Goal: Find specific page/section: Find specific page/section

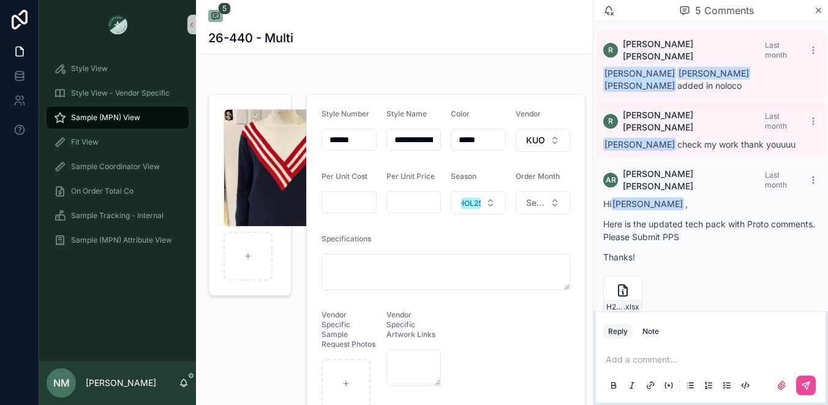
click at [110, 117] on span "Sample (MPN) View" at bounding box center [105, 118] width 69 height 10
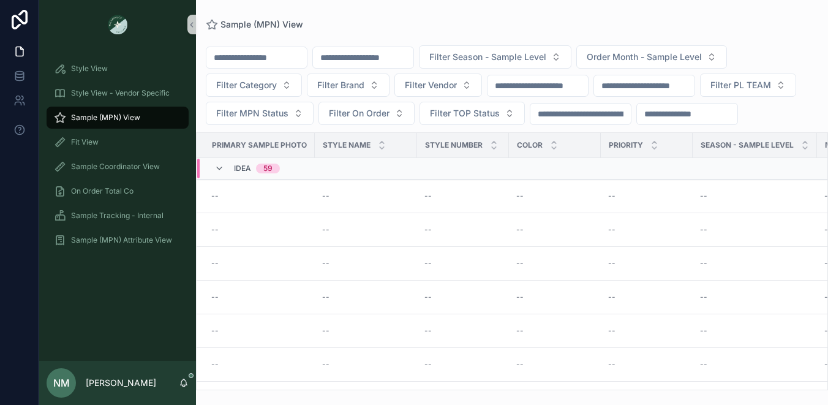
click at [396, 61] on input "scrollable content" at bounding box center [363, 57] width 100 height 17
type input "*"
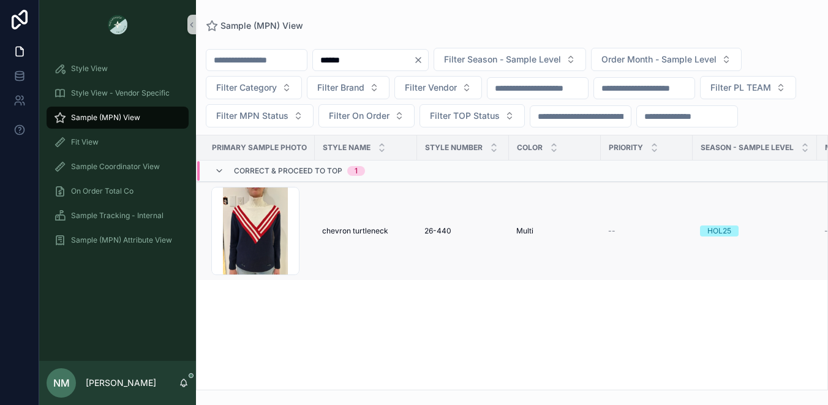
type input "******"
click at [354, 236] on span "chevron turtleneck" at bounding box center [355, 231] width 66 height 10
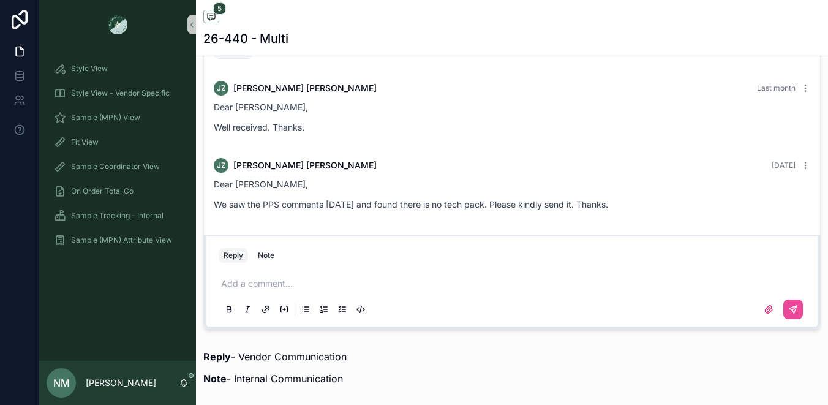
scroll to position [854, 0]
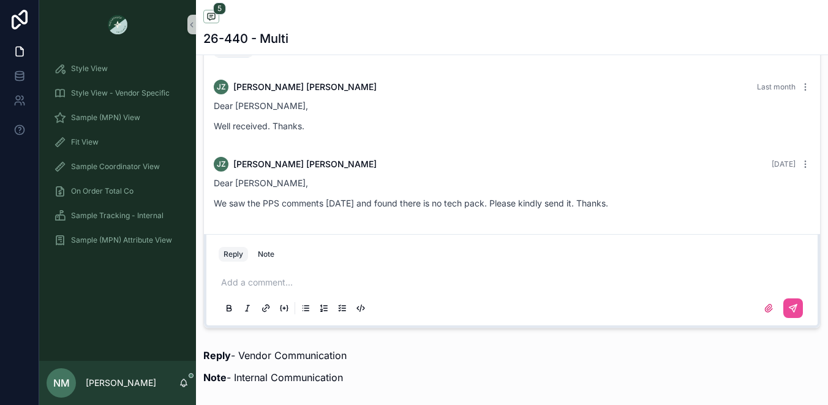
click at [247, 289] on p "scrollable content" at bounding box center [514, 282] width 587 height 12
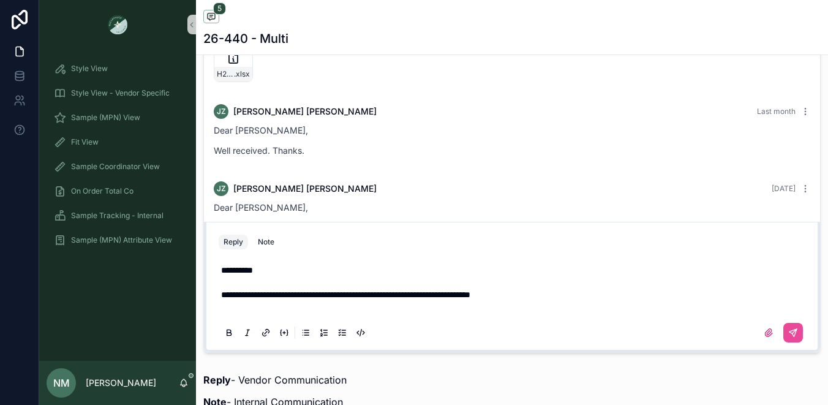
scroll to position [817, 0]
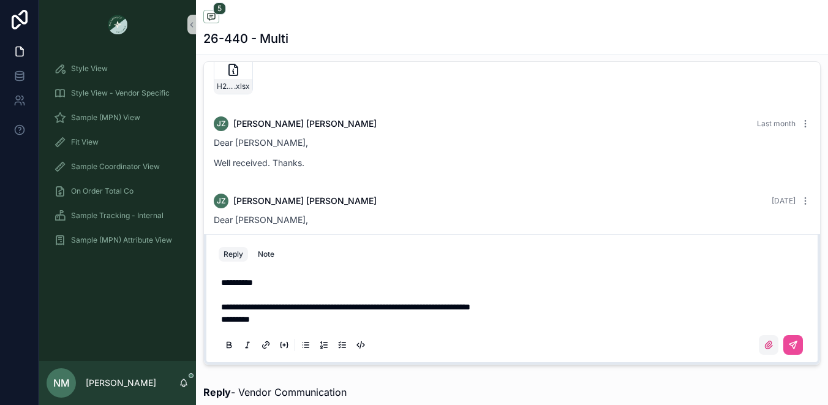
click at [765, 348] on icon "scrollable content" at bounding box center [768, 344] width 7 height 7
click at [0, 0] on input "scrollable content" at bounding box center [0, 0] width 0 height 0
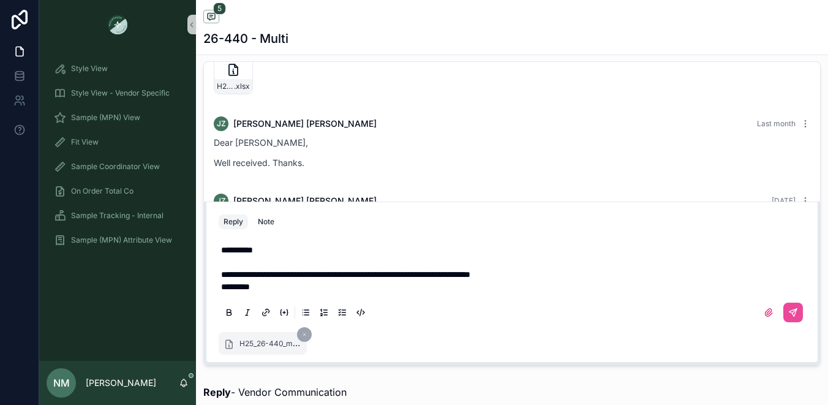
click at [306, 337] on icon "scrollable content" at bounding box center [304, 334] width 5 height 5
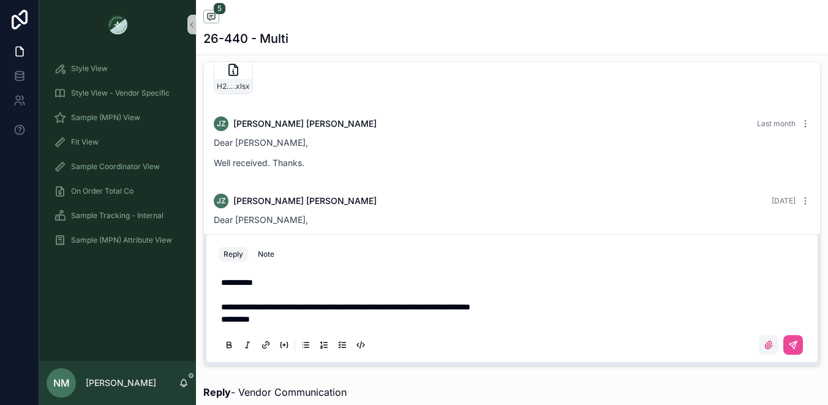
click at [765, 348] on icon "scrollable content" at bounding box center [768, 344] width 7 height 7
click at [0, 0] on input "scrollable content" at bounding box center [0, 0] width 0 height 0
click at [765, 348] on icon "scrollable content" at bounding box center [768, 344] width 7 height 7
click at [0, 0] on input "scrollable content" at bounding box center [0, 0] width 0 height 0
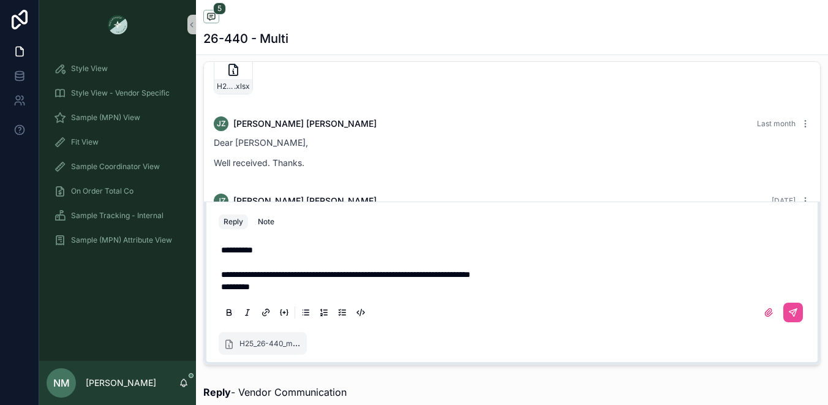
click at [266, 293] on p "*********" at bounding box center [514, 287] width 587 height 12
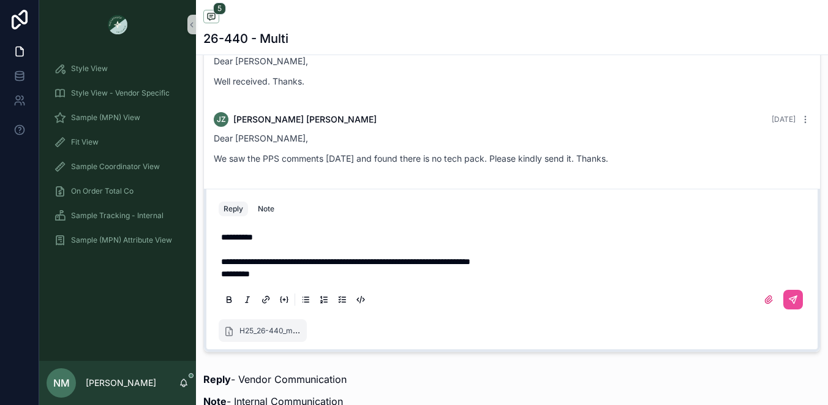
scroll to position [836, 0]
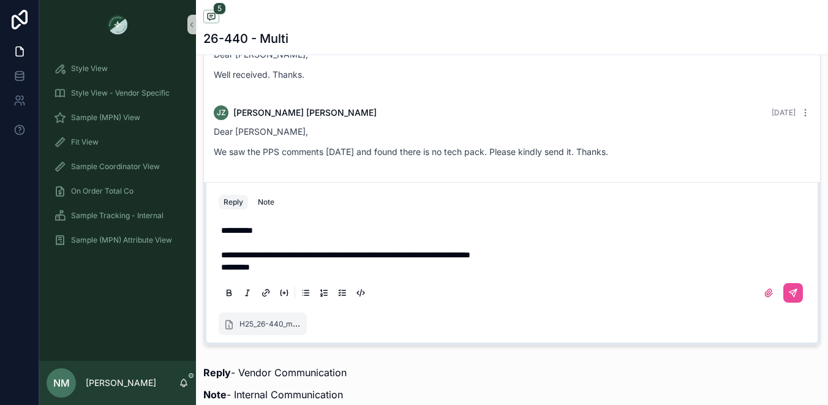
click at [377, 259] on span "**********" at bounding box center [345, 255] width 249 height 9
drag, startPoint x: 575, startPoint y: 265, endPoint x: 559, endPoint y: 265, distance: 16.5
click at [559, 259] on span "**********" at bounding box center [411, 255] width 381 height 9
click at [793, 294] on icon "scrollable content" at bounding box center [795, 291] width 4 height 4
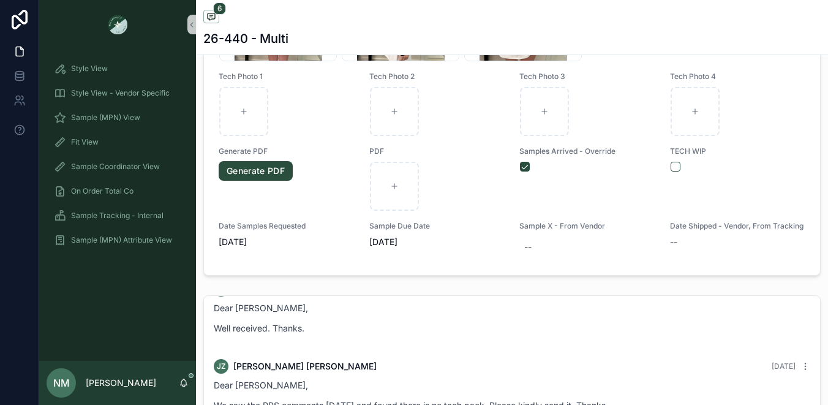
scroll to position [218, 0]
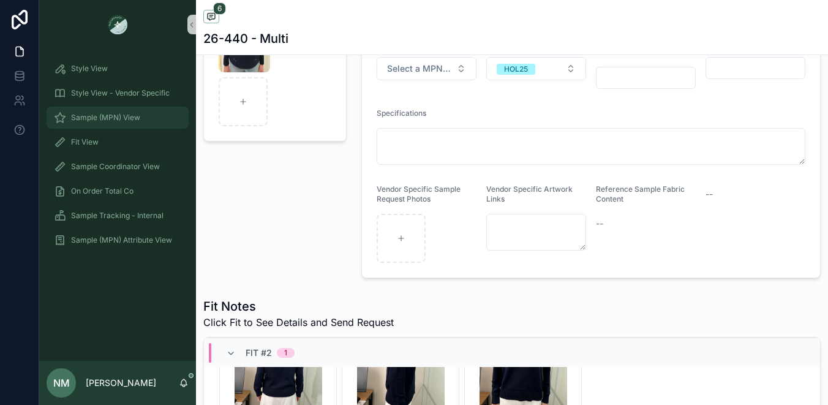
click at [107, 115] on span "Sample (MPN) View" at bounding box center [105, 118] width 69 height 10
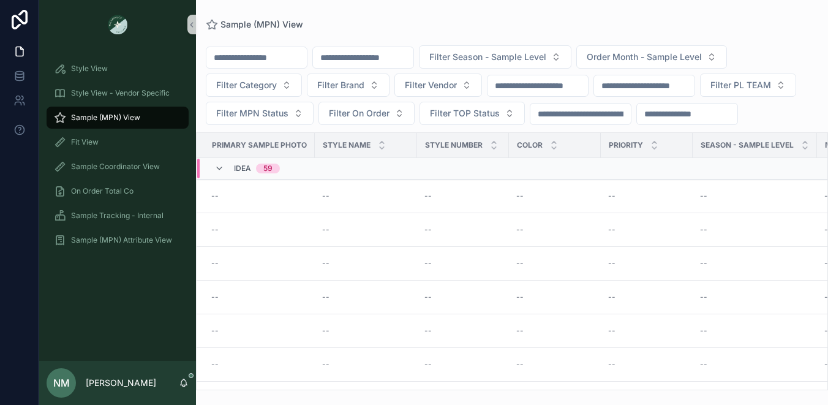
click at [379, 57] on input "scrollable content" at bounding box center [363, 57] width 100 height 17
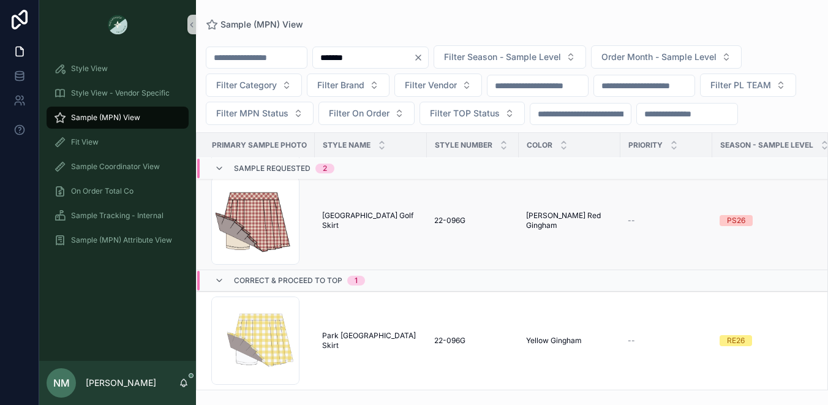
scroll to position [143, 0]
type input "*******"
click at [387, 332] on span "Park [GEOGRAPHIC_DATA] Skirt" at bounding box center [370, 341] width 97 height 20
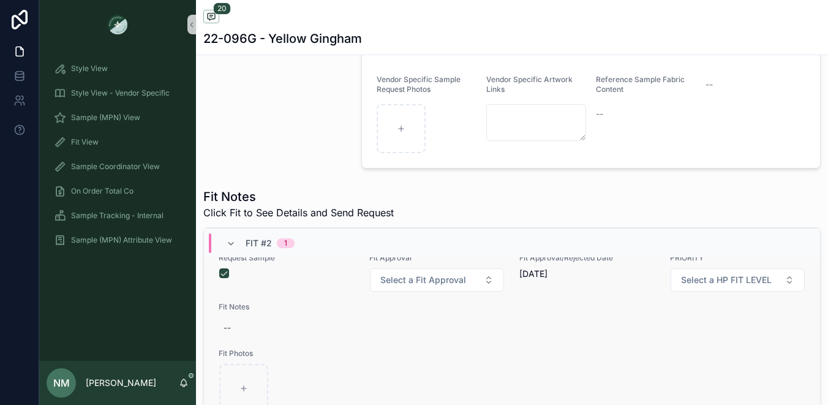
scroll to position [790, 0]
